Goal: Task Accomplishment & Management: Use online tool/utility

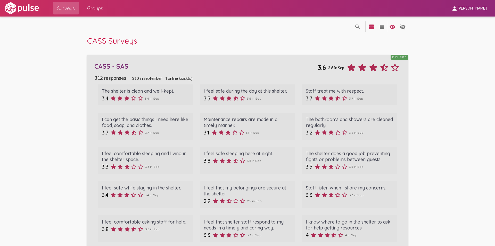
click at [239, 67] on div "CASS - SAS" at bounding box center [205, 66] width 223 height 8
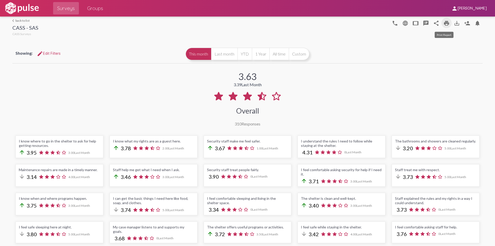
click at [443, 21] on mat-icon "print" at bounding box center [446, 23] width 6 height 6
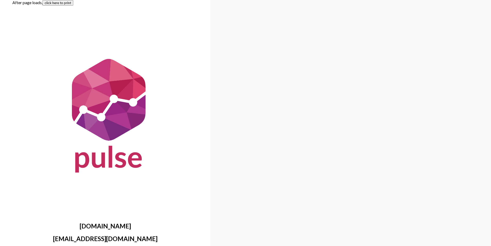
click at [61, 3] on button "click here to print" at bounding box center [58, 3] width 31 height 6
